Goal: Check status

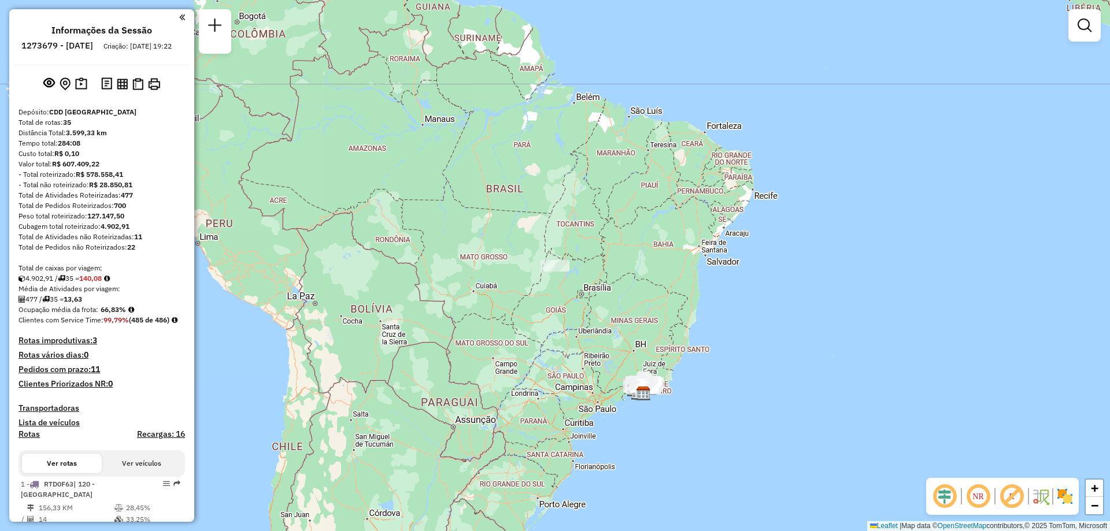
click at [67, 47] on h6 "1273679 - [DATE]" at bounding box center [57, 45] width 72 height 10
copy h6 "1273679"
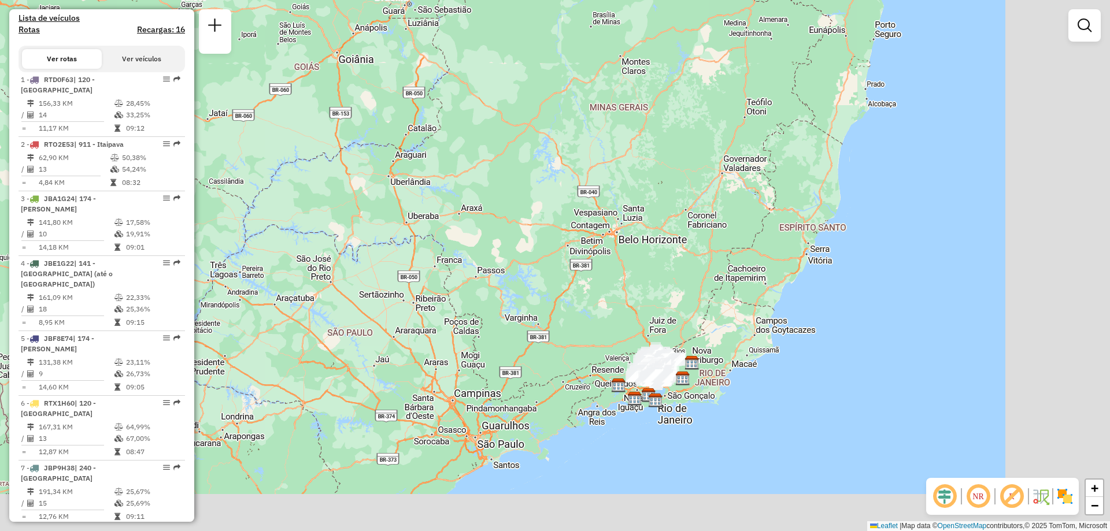
drag, startPoint x: 704, startPoint y: 437, endPoint x: 527, endPoint y: 323, distance: 210.3
click at [527, 323] on div "Janela de atendimento Grade de atendimento Capacidade Transportadoras Veículos …" at bounding box center [555, 265] width 1110 height 531
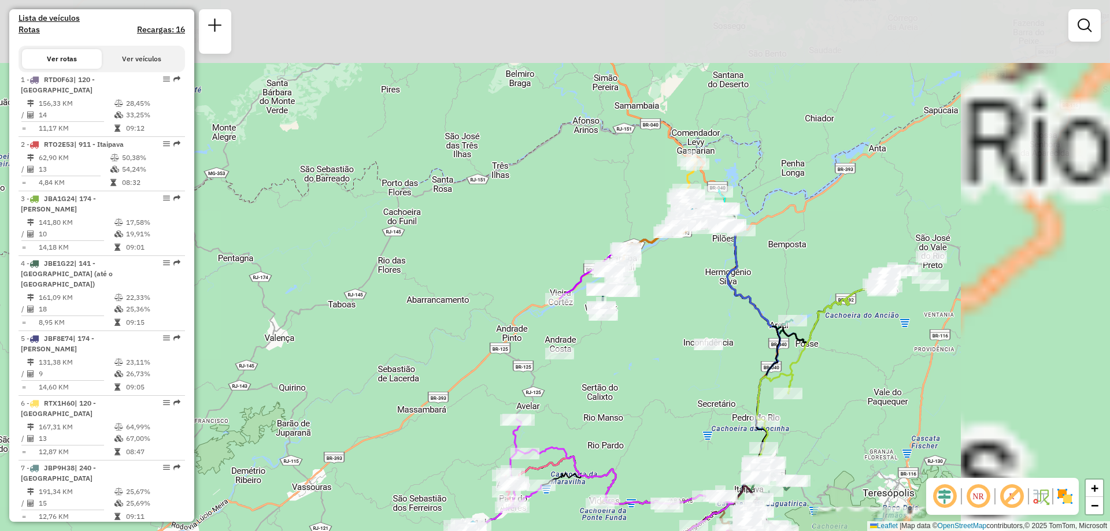
drag, startPoint x: 754, startPoint y: 183, endPoint x: 436, endPoint y: 397, distance: 382.9
click at [436, 397] on div "Janela de atendimento Grade de atendimento Capacidade Transportadoras Veículos …" at bounding box center [555, 265] width 1110 height 531
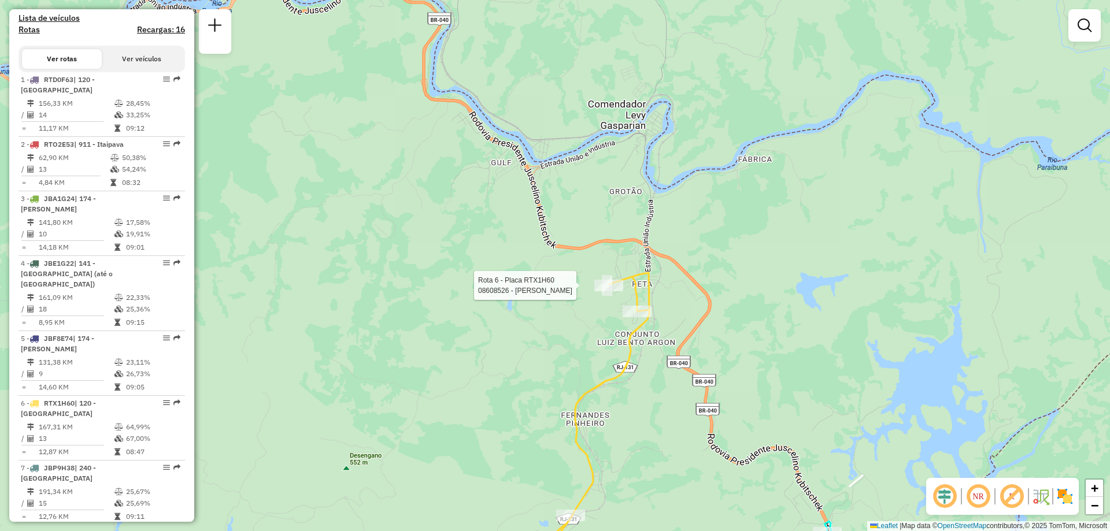
select select "**********"
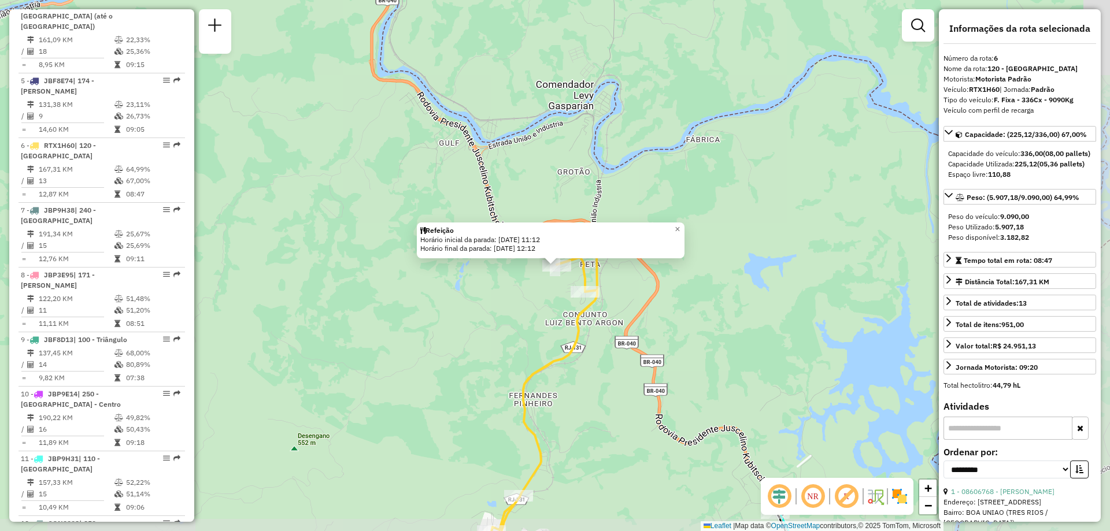
scroll to position [802, 0]
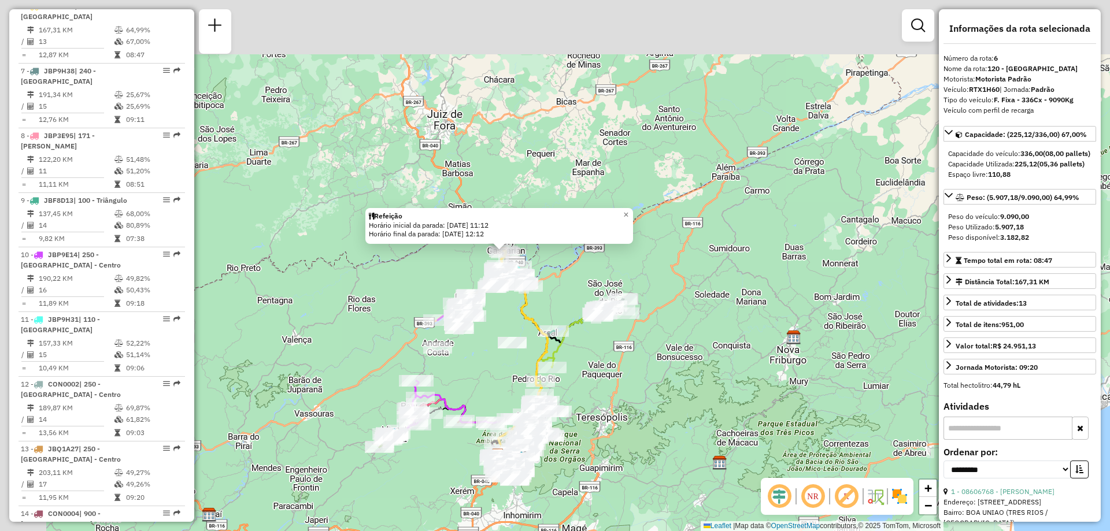
drag, startPoint x: 322, startPoint y: 189, endPoint x: 385, endPoint y: 283, distance: 113.9
click at [385, 283] on div "Refeição Horário inicial da parada: [DATE] 11:12 Horário final da parada: [DATE…" at bounding box center [555, 265] width 1110 height 531
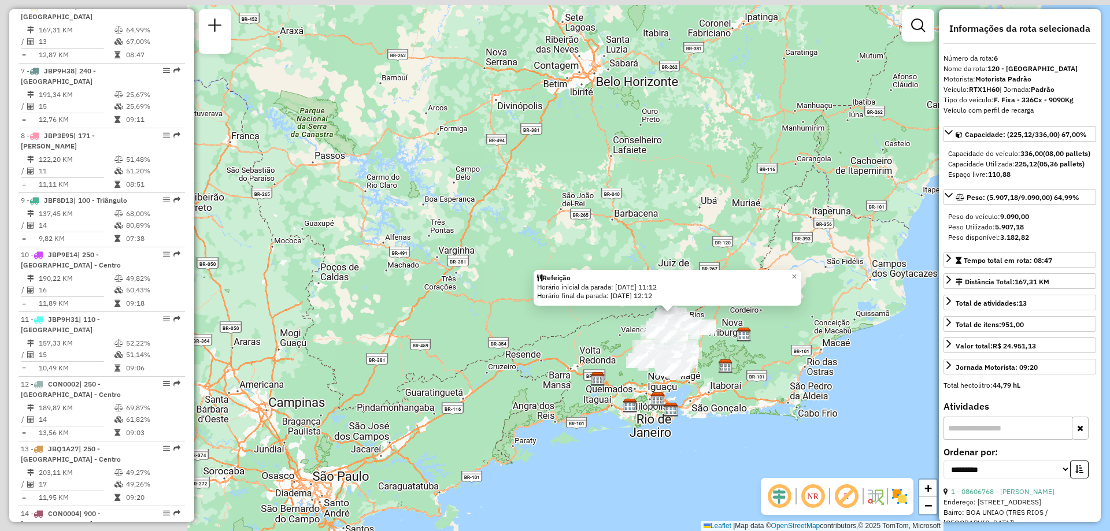
drag, startPoint x: 337, startPoint y: 97, endPoint x: 713, endPoint y: 287, distance: 422.1
click at [713, 287] on div "Refeição Horário inicial da parada: [DATE] 11:12 Horário final da parada: [DATE…" at bounding box center [555, 265] width 1110 height 531
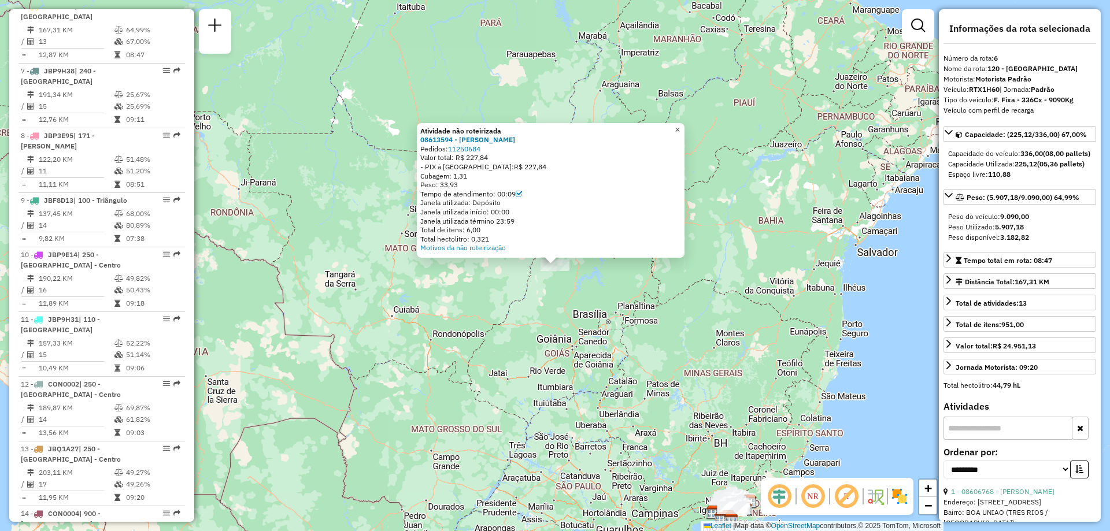
click at [680, 125] on span "×" at bounding box center [677, 130] width 5 height 10
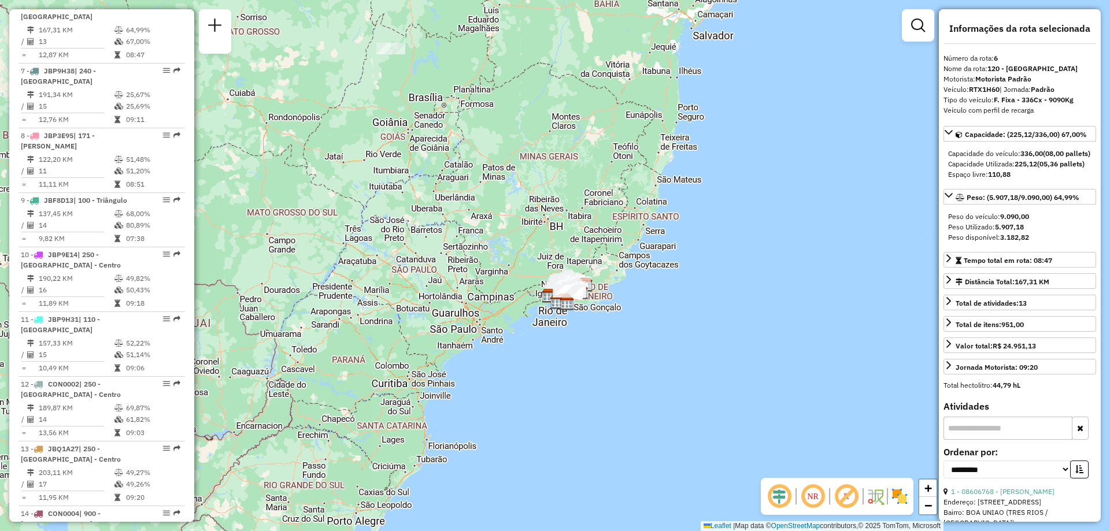
drag, startPoint x: 585, startPoint y: 461, endPoint x: 419, endPoint y: 243, distance: 273.6
click at [419, 243] on div "Janela de atendimento Grade de atendimento Capacidade Transportadoras Veículos …" at bounding box center [555, 265] width 1110 height 531
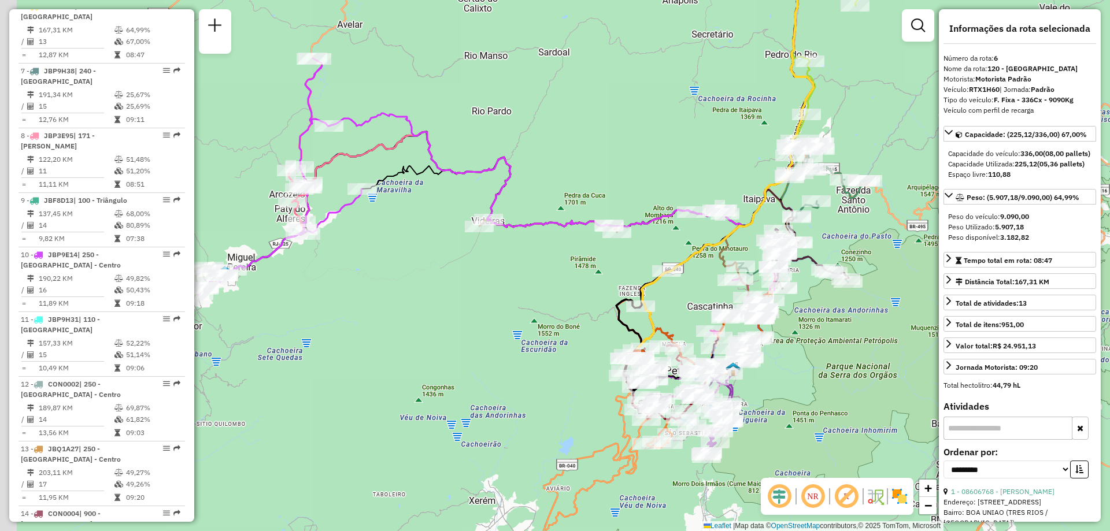
drag, startPoint x: 444, startPoint y: 135, endPoint x: 557, endPoint y: 154, distance: 115.5
click at [557, 154] on div "Janela de atendimento Grade de atendimento Capacidade Transportadoras Veículos …" at bounding box center [555, 265] width 1110 height 531
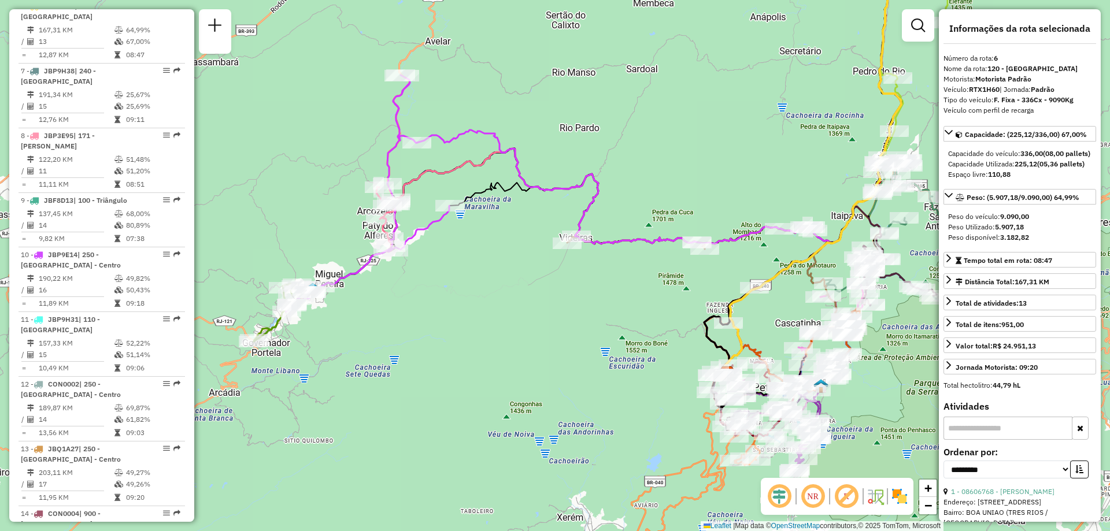
drag, startPoint x: 493, startPoint y: 116, endPoint x: 570, endPoint y: 131, distance: 78.3
click at [570, 131] on div "Janela de atendimento Grade de atendimento Capacidade Transportadoras Veículos …" at bounding box center [555, 265] width 1110 height 531
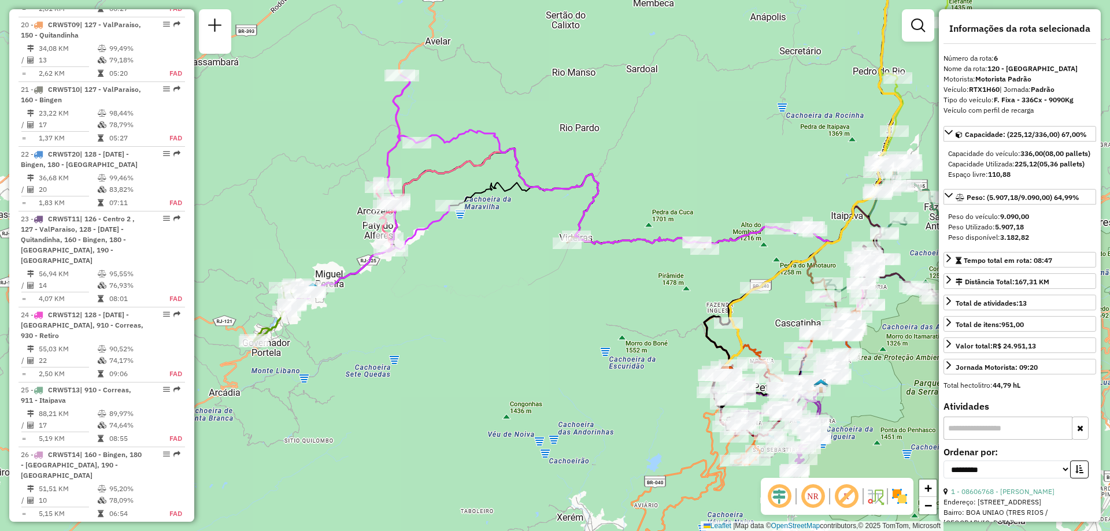
scroll to position [1763, 0]
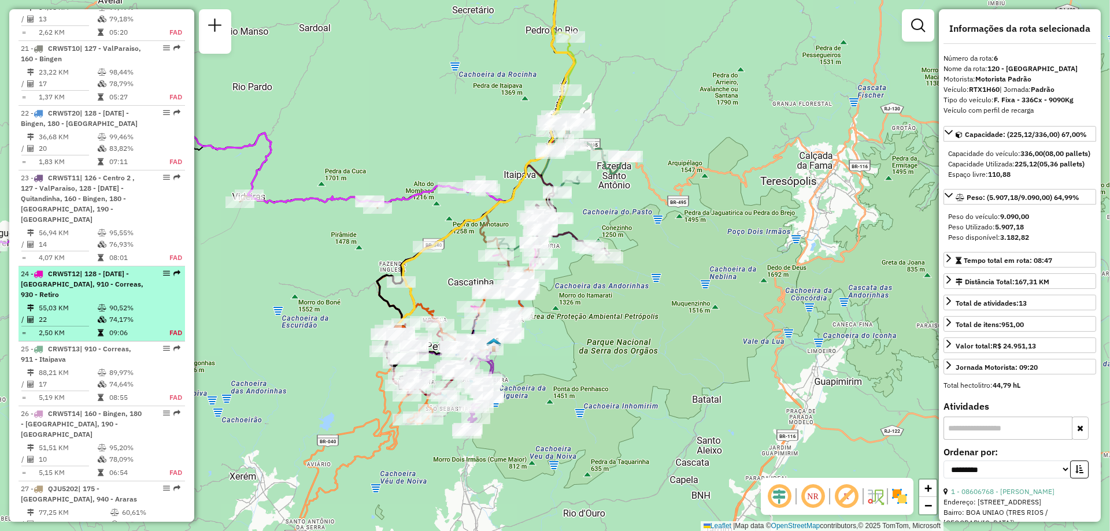
drag, startPoint x: 460, startPoint y: 337, endPoint x: 92, endPoint y: 285, distance: 371.4
click at [92, 285] on hb-router-mapa "Informações da Sessão 1273679 - [DATE] Criação: [DATE] 19:22 Depósito: CDD Petr…" at bounding box center [555, 265] width 1110 height 531
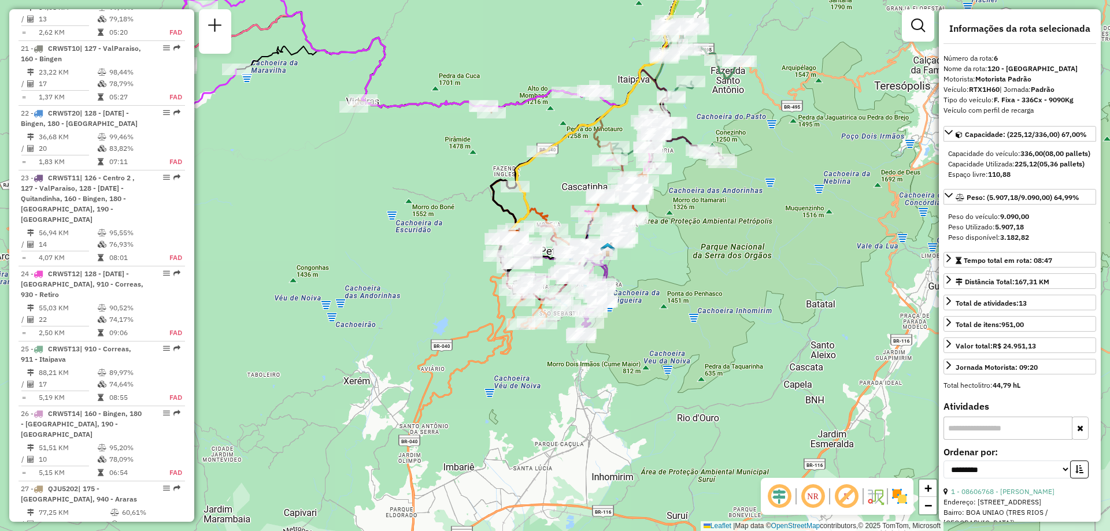
drag, startPoint x: 606, startPoint y: 327, endPoint x: 671, endPoint y: 290, distance: 74.6
click at [671, 290] on div "Janela de atendimento Grade de atendimento Capacidade Transportadoras Veículos …" at bounding box center [555, 265] width 1110 height 531
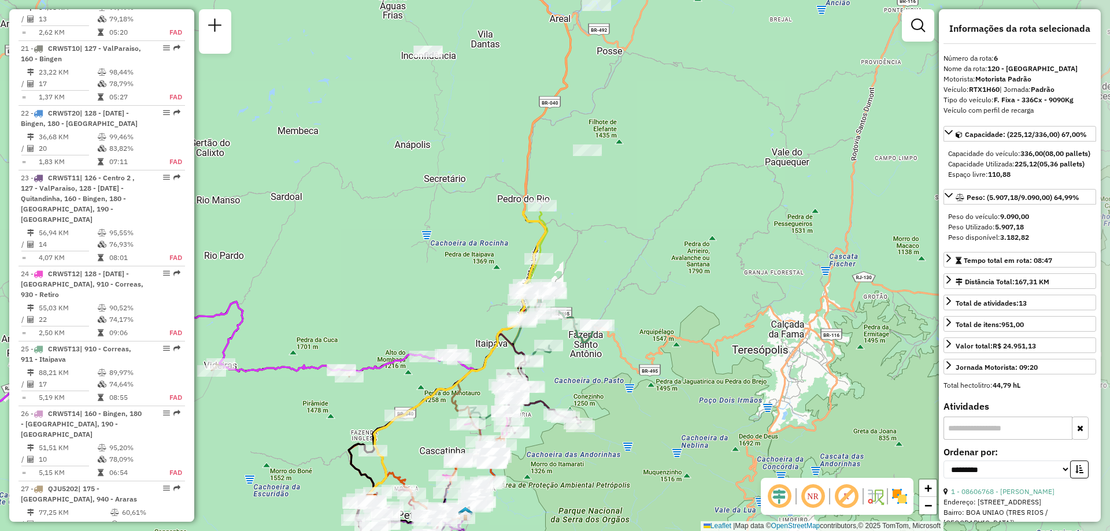
drag, startPoint x: 821, startPoint y: 103, endPoint x: 648, endPoint y: 446, distance: 384.0
click at [648, 446] on div "Janela de atendimento Grade de atendimento Capacidade Transportadoras Veículos …" at bounding box center [555, 265] width 1110 height 531
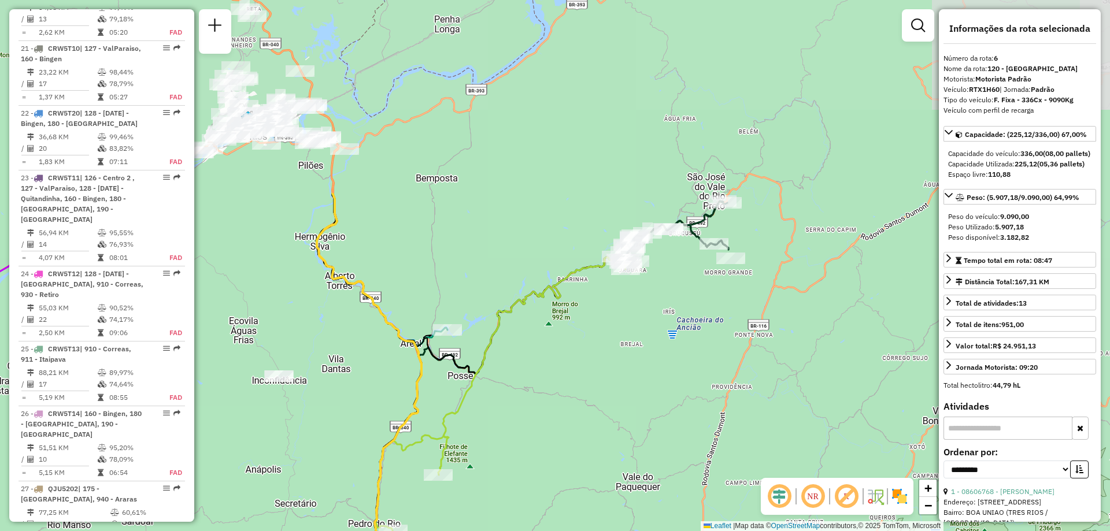
drag, startPoint x: 702, startPoint y: 81, endPoint x: 583, endPoint y: 327, distance: 273.4
click at [583, 327] on div "Janela de atendimento Grade de atendimento Capacidade Transportadoras Veículos …" at bounding box center [555, 265] width 1110 height 531
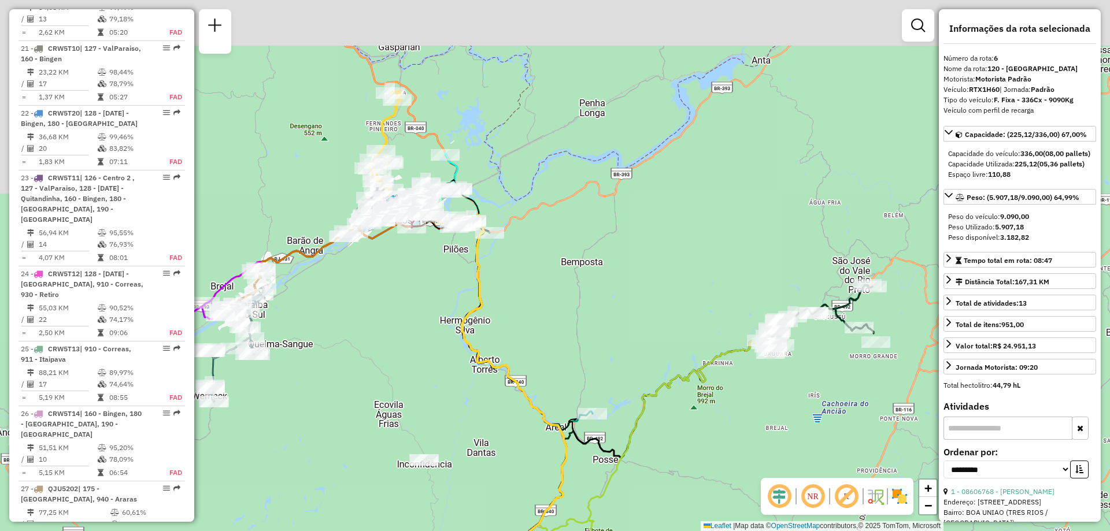
drag, startPoint x: 498, startPoint y: 82, endPoint x: 703, endPoint y: 196, distance: 234.8
click at [703, 196] on div "Janela de atendimento Grade de atendimento Capacidade Transportadoras Veículos …" at bounding box center [555, 265] width 1110 height 531
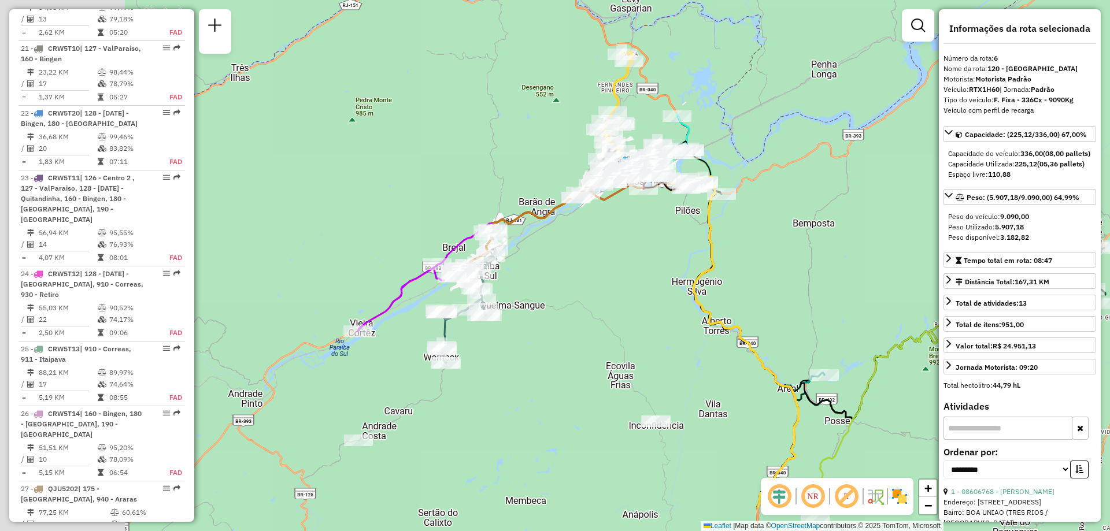
drag, startPoint x: 328, startPoint y: 222, endPoint x: 521, endPoint y: 131, distance: 212.9
click at [521, 131] on div "Janela de atendimento Grade de atendimento Capacidade Transportadoras Veículos …" at bounding box center [555, 265] width 1110 height 531
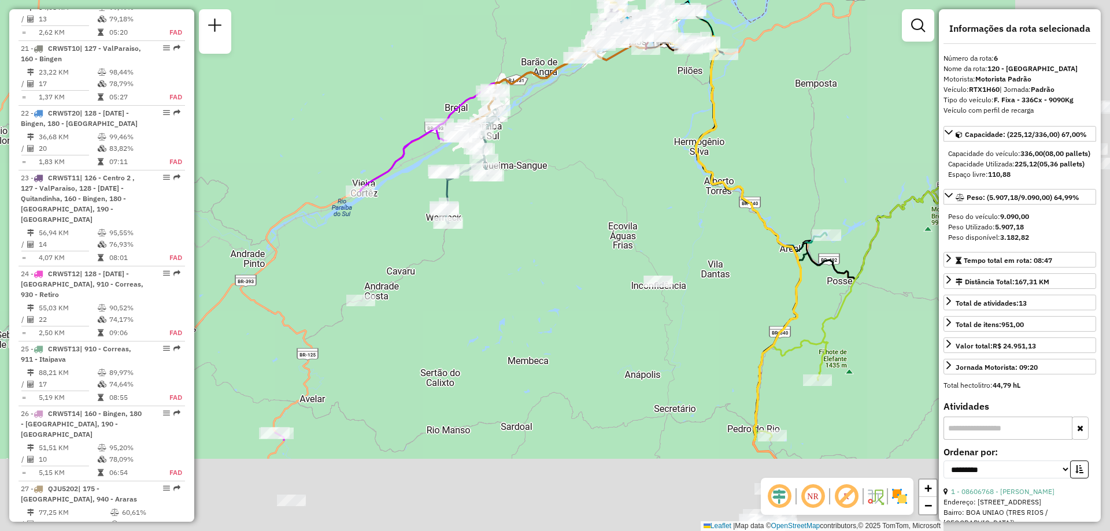
drag, startPoint x: 796, startPoint y: 317, endPoint x: 533, endPoint y: 165, distance: 303.9
click at [533, 165] on div "Janela de atendimento Grade de atendimento Capacidade Transportadoras Veículos …" at bounding box center [555, 265] width 1110 height 531
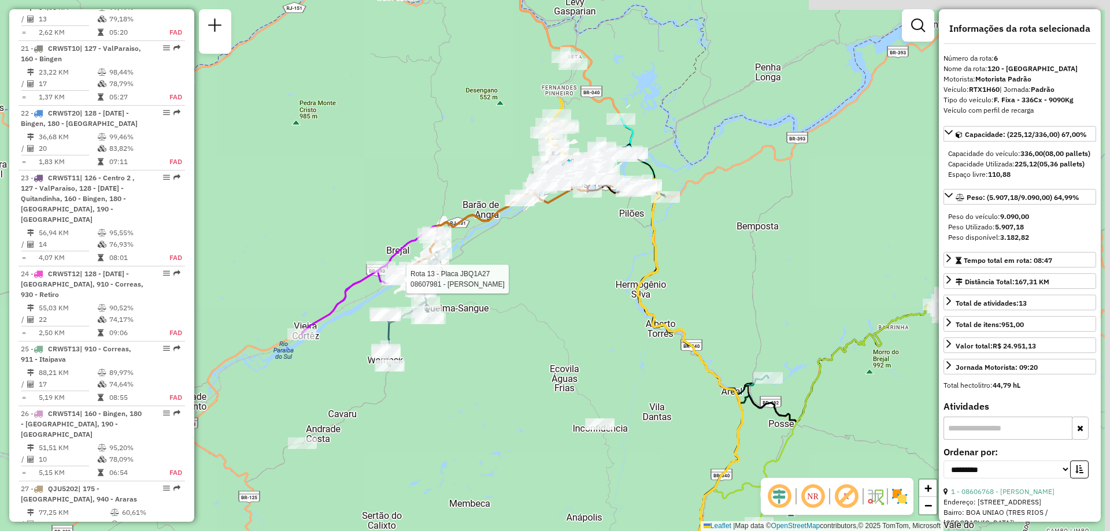
drag, startPoint x: 627, startPoint y: 117, endPoint x: 582, endPoint y: 269, distance: 158.8
click at [582, 269] on div "Rota 13 - Placa JBQ1A27 08607981 - EMANOELE BATISTA PAU Janela de atendimento G…" at bounding box center [555, 265] width 1110 height 531
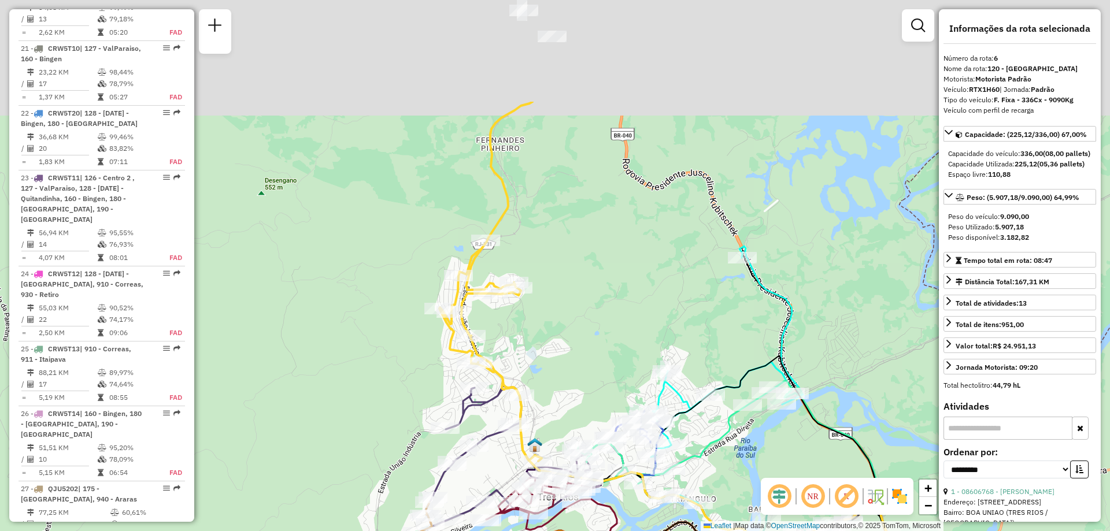
drag, startPoint x: 608, startPoint y: 123, endPoint x: 600, endPoint y: 290, distance: 166.8
click at [600, 290] on div "Rota 13 - Placa JBQ1A27 08607981 - EMANOELE BATISTA PAU Janela de atendimento G…" at bounding box center [555, 265] width 1110 height 531
